Goal: Task Accomplishment & Management: Use online tool/utility

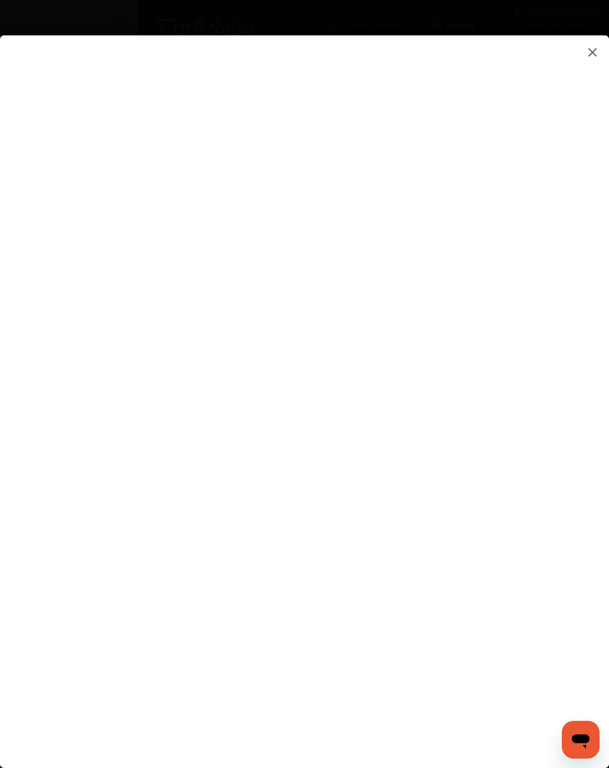
click at [588, 47] on img at bounding box center [592, 52] width 14 height 15
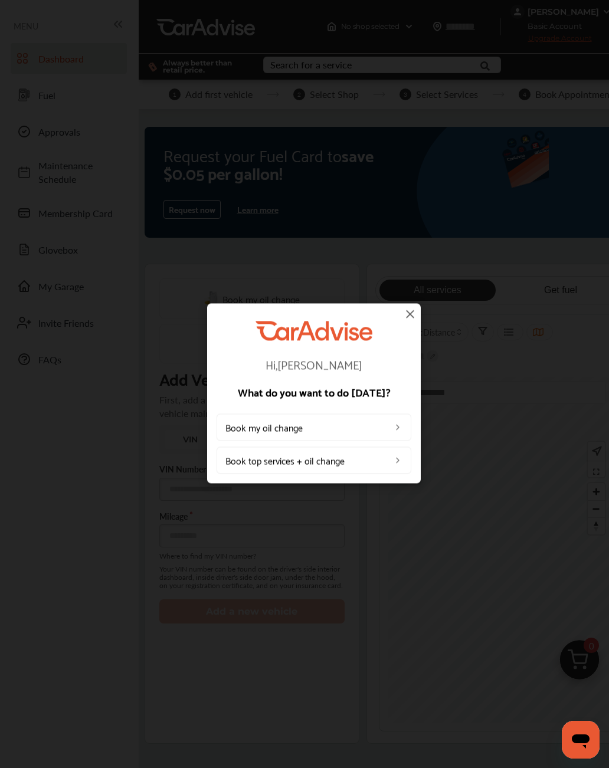
click at [600, 56] on div "Hi, [PERSON_NAME] What do you want to do [DATE]? Book my oil change Book top se…" at bounding box center [313, 393] width 627 height 787
